Goal: Information Seeking & Learning: Learn about a topic

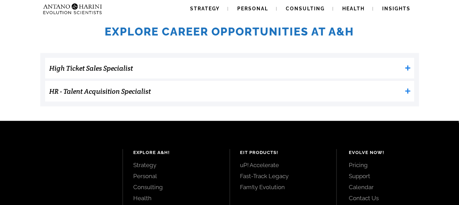
scroll to position [227, 0]
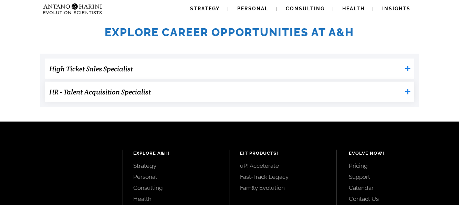
click at [248, 82] on "HR - Talent Acquisition Specialist" at bounding box center [229, 92] width 369 height 21
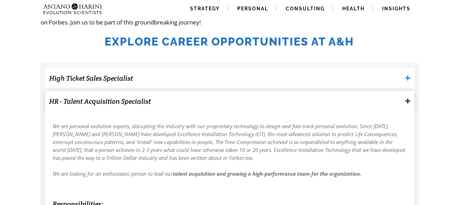
scroll to position [217, 0]
click at [209, 79] on h3 "High Ticket Sales Specialist" at bounding box center [226, 79] width 353 height 14
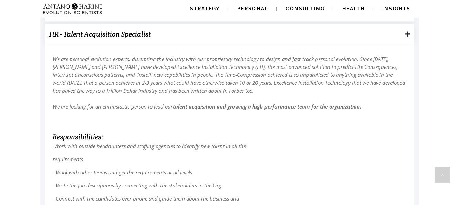
scroll to position [795, 0]
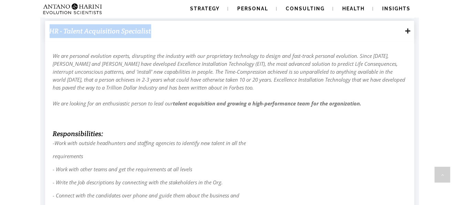
drag, startPoint x: 154, startPoint y: 30, endPoint x: 50, endPoint y: 35, distance: 104.4
click at [50, 35] on h3 "HR - Talent Acquisition Specialist" at bounding box center [226, 31] width 353 height 14
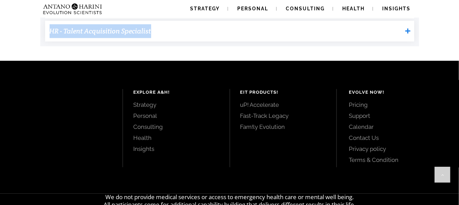
copy h3 "HR - Talent Acquisition Specialist"
